Goal: Communication & Community: Answer question/provide support

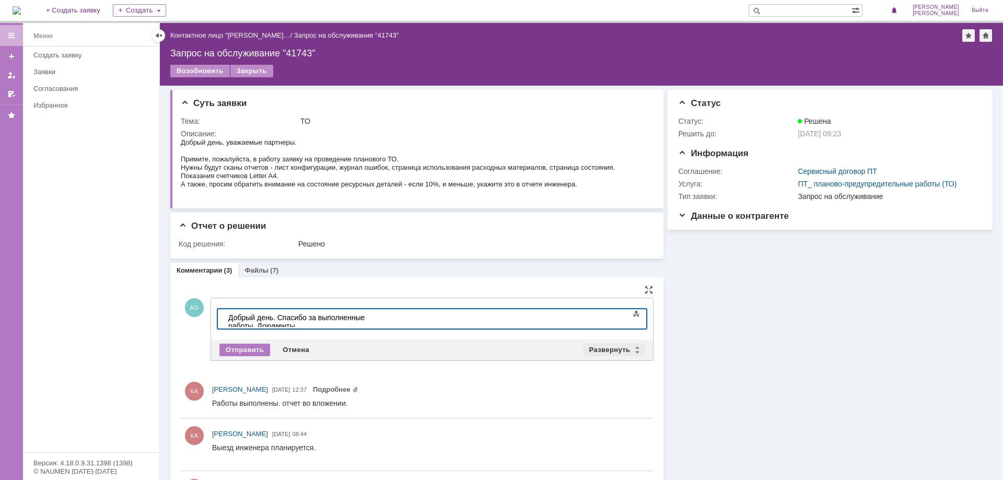
click at [606, 347] on div "Развернуть" at bounding box center [614, 350] width 62 height 13
